Goal: Transaction & Acquisition: Purchase product/service

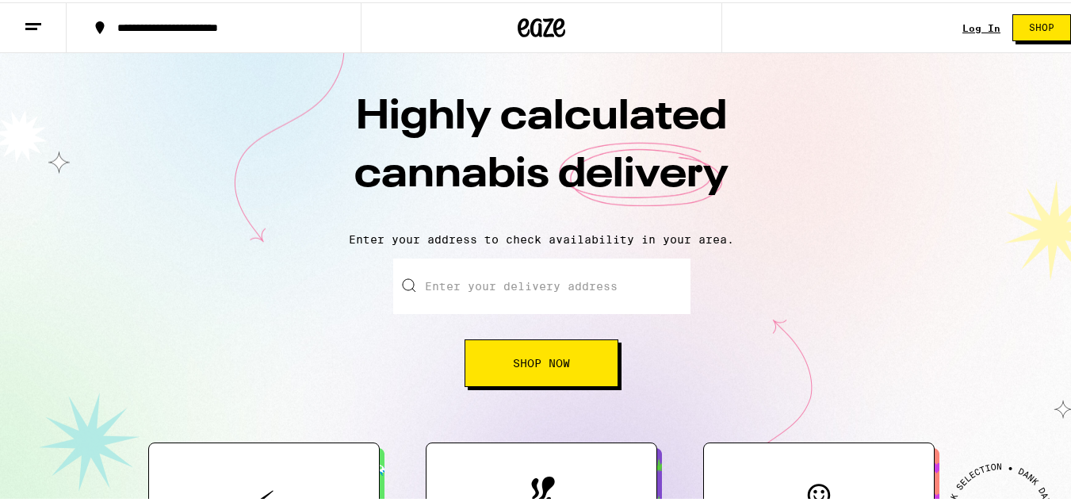
click at [428, 277] on input "Enter your delivery address" at bounding box center [541, 283] width 297 height 55
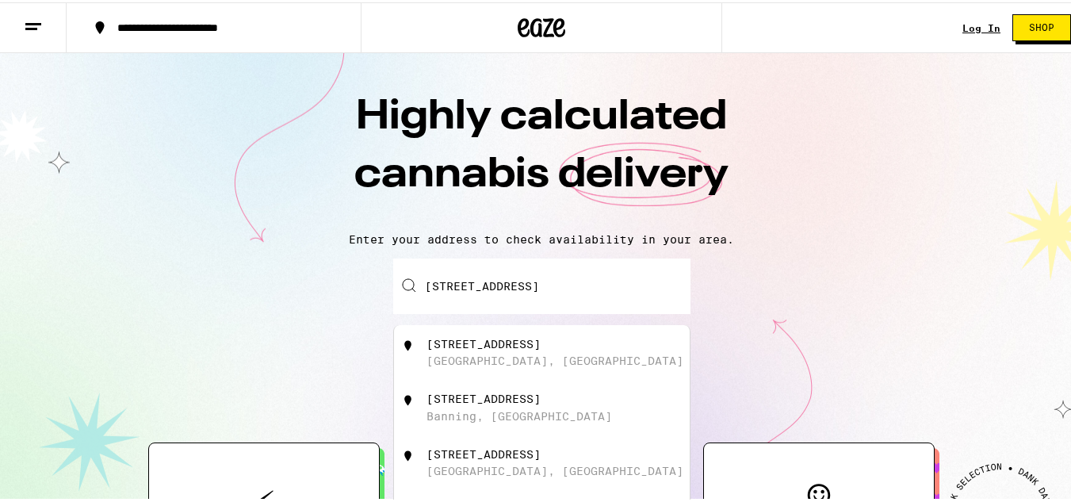
click at [506, 342] on div "[STREET_ADDRESS]" at bounding box center [483, 341] width 114 height 13
type input "[STREET_ADDRESS]"
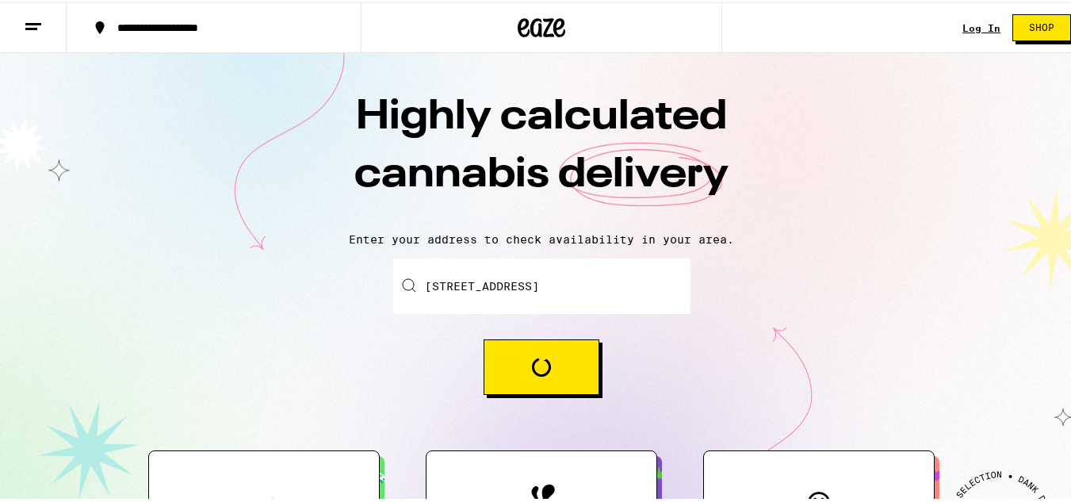
click at [506, 342] on button "Loading" at bounding box center [542, 364] width 116 height 55
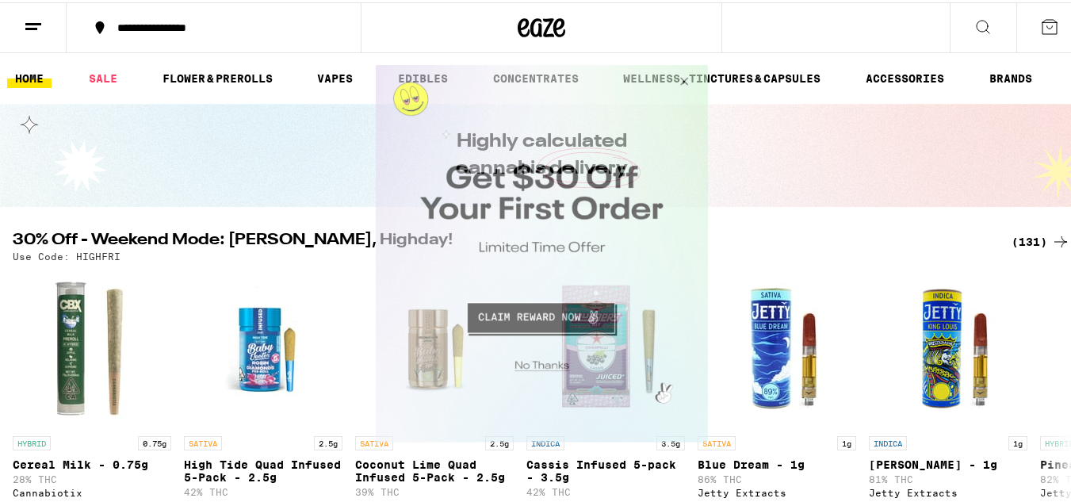
click at [686, 76] on button "Close Modal" at bounding box center [680, 83] width 43 height 38
